Goal: Check status: Check status

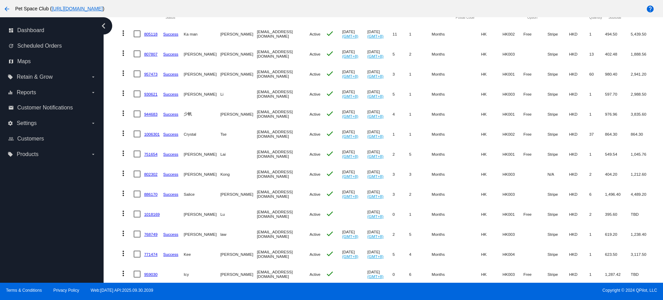
scroll to position [99, 0]
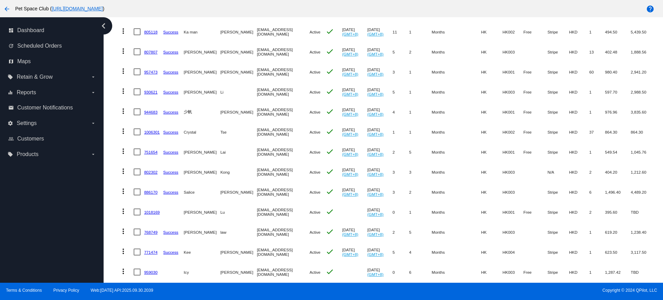
click at [110, 170] on div "Dashboard Scheduled Orders Scheduled Orders add Status: Active (285) Paused (13…" at bounding box center [386, 180] width 554 height 525
drag, startPoint x: 110, startPoint y: 257, endPoint x: 119, endPoint y: 256, distance: 9.3
click at [110, 257] on div "Dashboard Scheduled Orders Scheduled Orders add Status: Active (285) Paused (13…" at bounding box center [386, 180] width 554 height 525
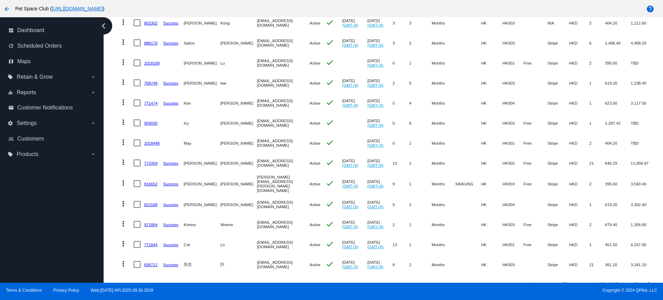
scroll to position [265, 0]
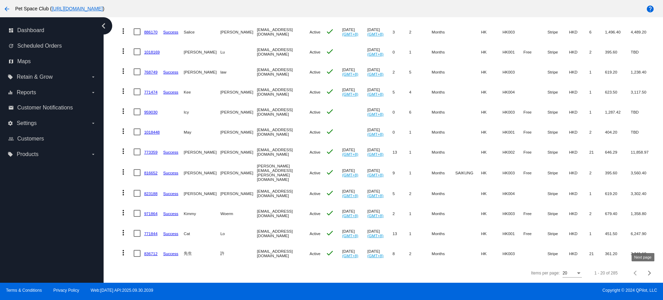
click at [644, 274] on span "Next page" at bounding box center [650, 272] width 14 height 3
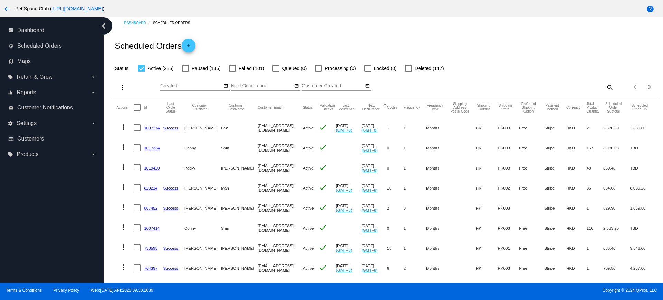
scroll to position [0, 0]
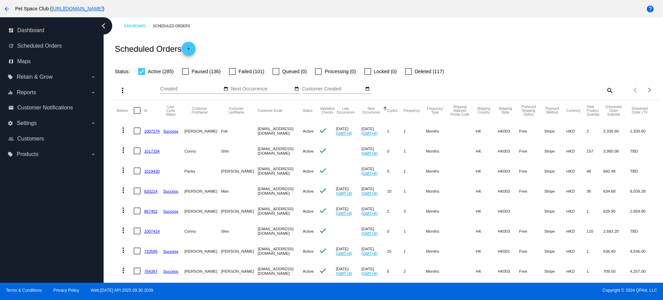
click at [605, 91] on mat-icon "search" at bounding box center [609, 90] width 8 height 11
click at [531, 88] on input "Search" at bounding box center [546, 89] width 136 height 6
paste input "959030"
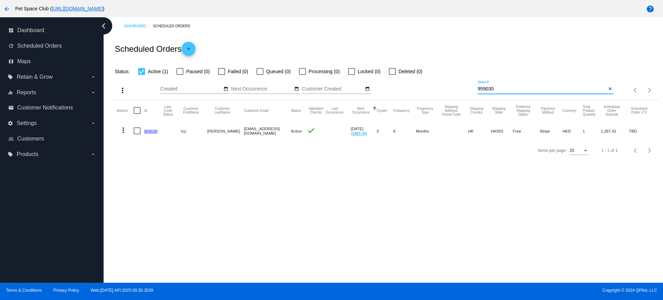
drag, startPoint x: 502, startPoint y: 89, endPoint x: 468, endPoint y: 87, distance: 33.9
click at [468, 87] on div "more_vert Oct Jan Feb Mar [DATE]" at bounding box center [386, 88] width 546 height 25
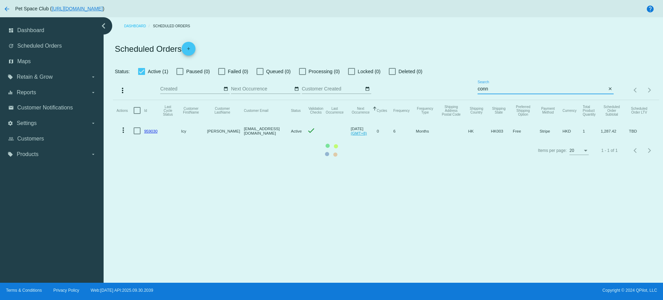
type input "[EMAIL_ADDRESS][DOMAIN_NAME]"
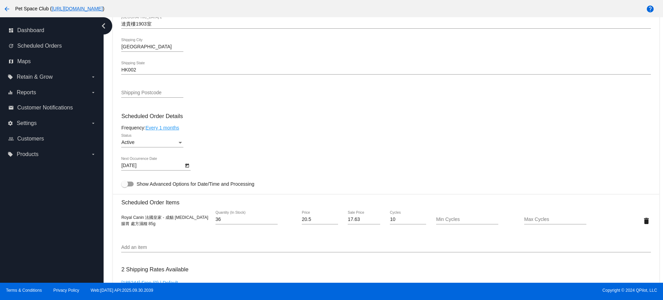
scroll to position [345, 0]
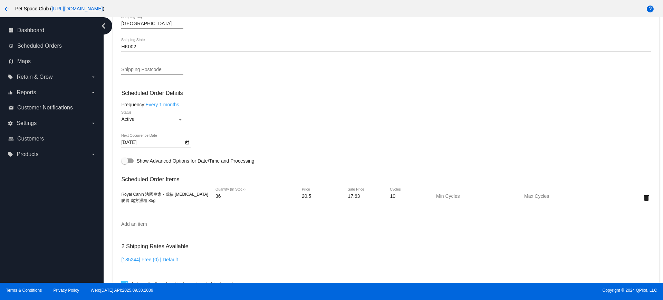
drag, startPoint x: 160, startPoint y: 202, endPoint x: 122, endPoint y: 191, distance: 39.6
click at [122, 191] on div "Royal Canin 法國皇家 - 成貓 Gastrointestinal 腸胃 處方濕糧 85g 36 Quantity (In Stock) 20.5 …" at bounding box center [385, 198] width 529 height 20
copy span "Royal Canin 法國皇家 - 成貓 Gastrointestinal 腸胃 處方濕糧 85g"
click at [217, 212] on div "Royal Canin 法國皇家 - 成貓 Gastrointestinal 腸胃 處方濕糧 85g 36 Quantity (In Stock) 20.5 …" at bounding box center [385, 198] width 529 height 30
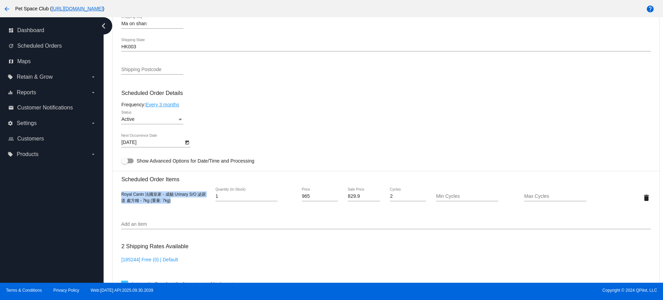
drag, startPoint x: 177, startPoint y: 200, endPoint x: 121, endPoint y: 194, distance: 57.3
click at [121, 194] on mat-card "Customer 5215500: Jasmine Chan jasminechan61@yaboo.com Customer Shipping Enter …" at bounding box center [386, 181] width 546 height 691
copy span "Royal Canin 法國皇家 - 成貓 Urinary S/O 泌尿道 處方糧 - 7kg (重量: 7kg)"
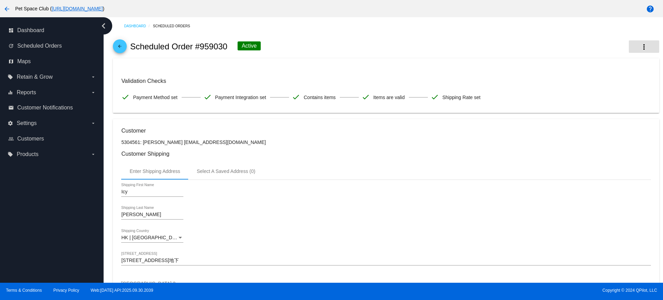
click at [640, 47] on mat-icon "more_vert" at bounding box center [644, 47] width 8 height 8
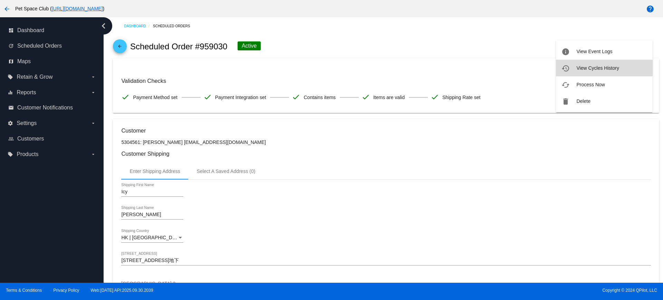
click at [587, 68] on span "View Cycles History" at bounding box center [597, 68] width 42 height 6
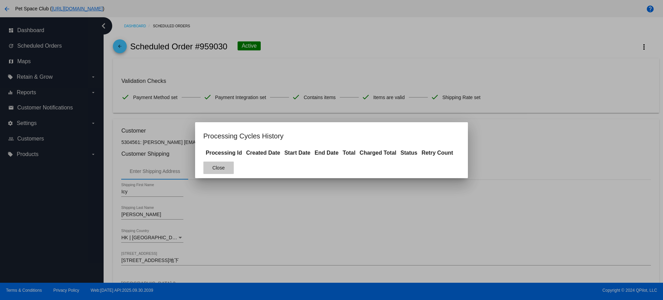
click at [228, 172] on button "Close" at bounding box center [218, 168] width 30 height 12
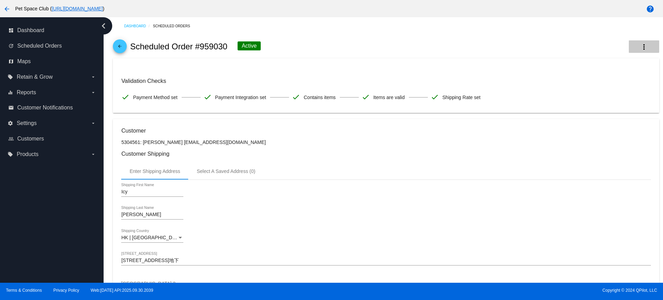
click at [640, 45] on mat-icon "more_vert" at bounding box center [644, 47] width 8 height 8
click at [600, 50] on span "View Event Logs" at bounding box center [594, 52] width 36 height 6
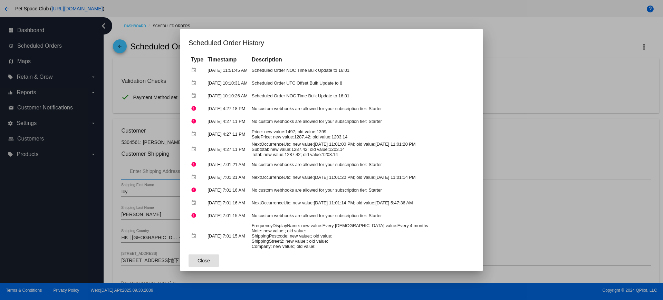
scroll to position [38, 0]
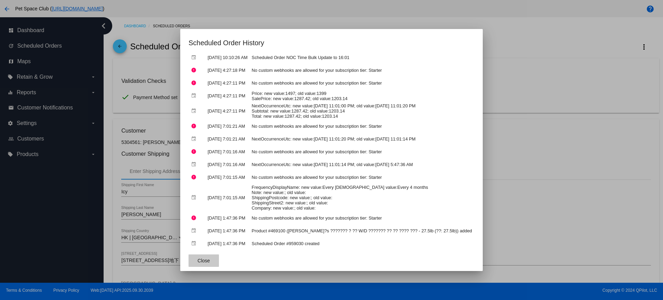
drag, startPoint x: 216, startPoint y: 260, endPoint x: 221, endPoint y: 254, distance: 7.3
click at [210, 259] on span "Close" at bounding box center [204, 261] width 12 height 6
